Goal: Navigation & Orientation: Find specific page/section

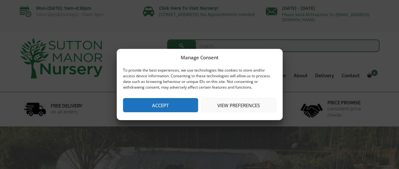
click at [151, 100] on button "Accept" at bounding box center [160, 105] width 75 height 14
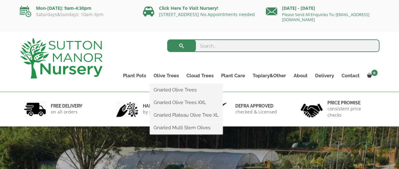
click at [160, 84] on ul "Gnarled Olive Trees Gnarled Olive Trees XXL Gnarled Plateau Olive Tree XL Gnarl…" at bounding box center [186, 109] width 73 height 51
click at [164, 87] on link "Gnarled Olive Trees" at bounding box center [186, 89] width 73 height 9
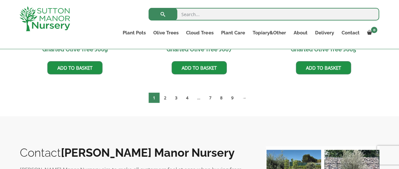
scroll to position [594, 0]
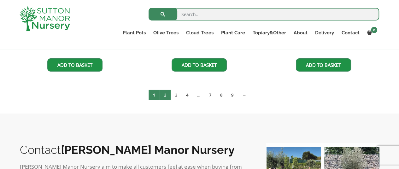
click at [165, 96] on link "2" at bounding box center [165, 95] width 11 height 10
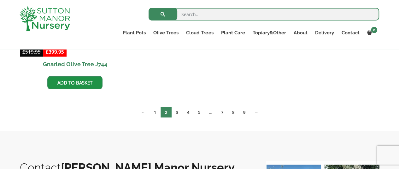
scroll to position [737, 0]
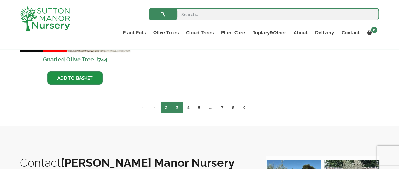
click at [178, 106] on link "3" at bounding box center [177, 108] width 11 height 10
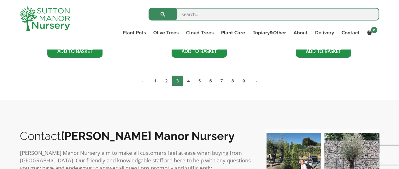
scroll to position [608, 0]
click at [187, 82] on link "4" at bounding box center [188, 80] width 11 height 10
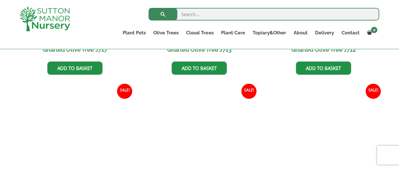
scroll to position [460, 0]
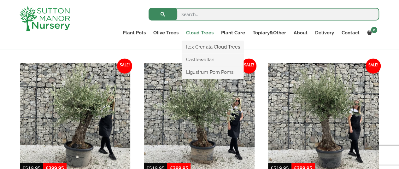
click at [197, 32] on link "Cloud Trees" at bounding box center [200, 32] width 35 height 9
click at [198, 44] on link "Ilex Crenata Cloud Trees" at bounding box center [213, 46] width 61 height 9
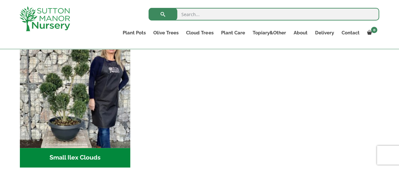
scroll to position [305, 0]
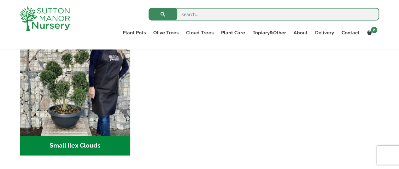
click at [68, 17] on img at bounding box center [45, 18] width 51 height 25
